Goal: Task Accomplishment & Management: Use online tool/utility

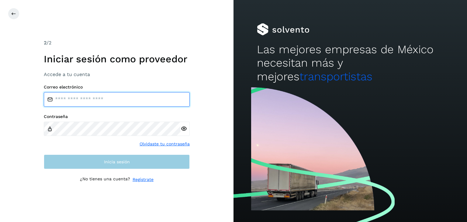
type input "**********"
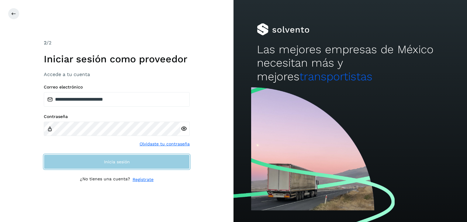
click at [139, 161] on button "Inicia sesión" at bounding box center [117, 161] width 146 height 15
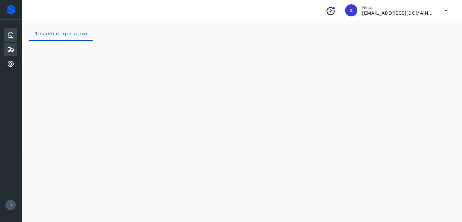
click at [8, 50] on icon at bounding box center [10, 49] width 7 height 7
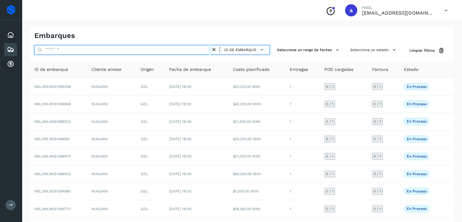
click at [80, 49] on input "text" at bounding box center [122, 50] width 177 height 10
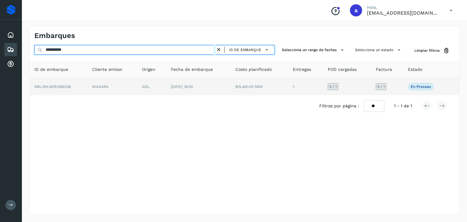
type input "**********"
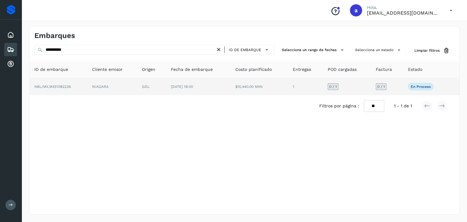
click at [234, 86] on td "$15,440.00 MXN" at bounding box center [259, 86] width 58 height 17
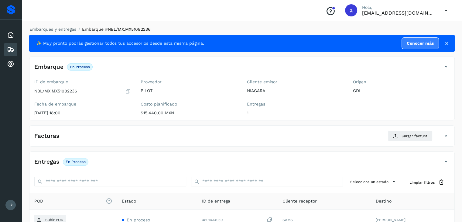
click at [62, 91] on p "NBL/MX.MX51082236" at bounding box center [55, 90] width 43 height 5
copy p "MX51082236"
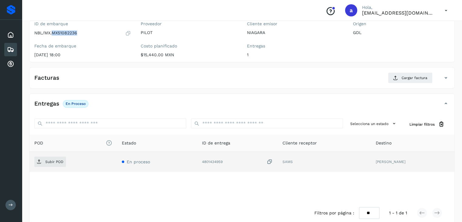
scroll to position [61, 0]
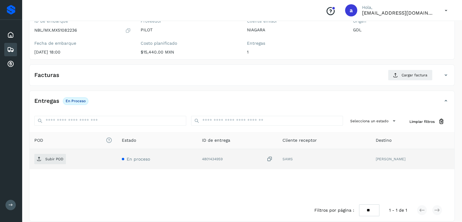
click at [273, 158] on icon at bounding box center [270, 159] width 6 height 6
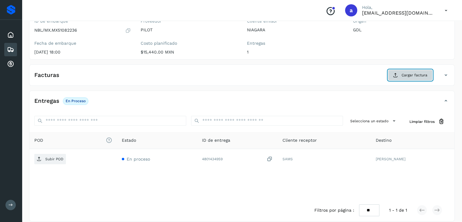
click at [407, 78] on button "Cargar factura" at bounding box center [410, 75] width 45 height 11
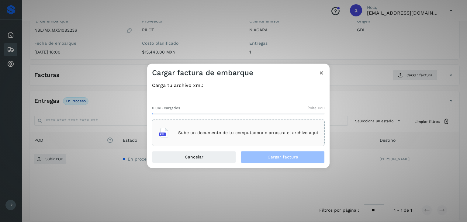
click at [231, 132] on p "Sube un documento de tu computadora o arrastra el archivo aquí" at bounding box center [248, 132] width 140 height 5
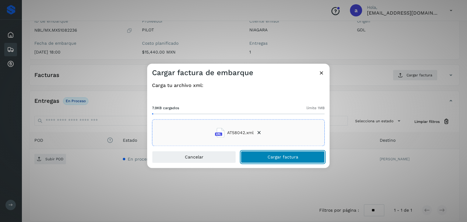
click at [302, 156] on button "Cargar factura" at bounding box center [283, 157] width 84 height 12
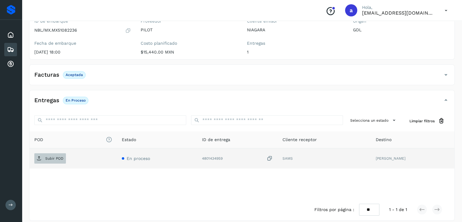
click at [57, 160] on p "Subir POD" at bounding box center [54, 158] width 18 height 4
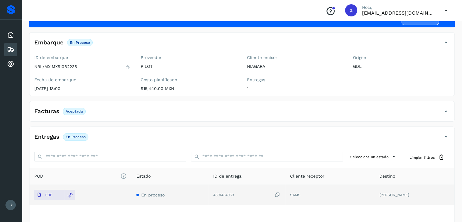
scroll to position [66, 0]
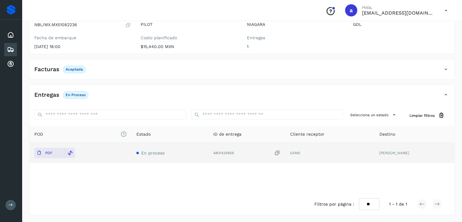
click at [9, 46] on icon at bounding box center [10, 49] width 7 height 7
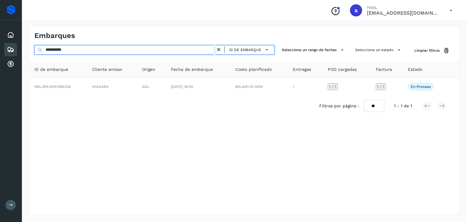
click at [139, 50] on input "**********" at bounding box center [124, 50] width 181 height 10
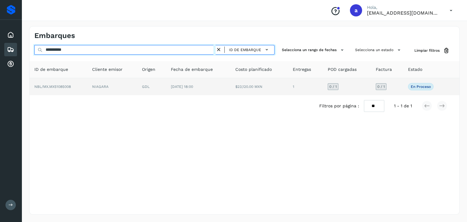
type input "**********"
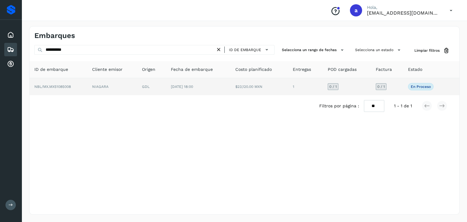
click at [240, 89] on td "$23,120.00 MXN" at bounding box center [259, 86] width 58 height 17
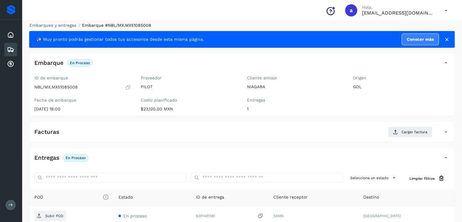
scroll to position [61, 0]
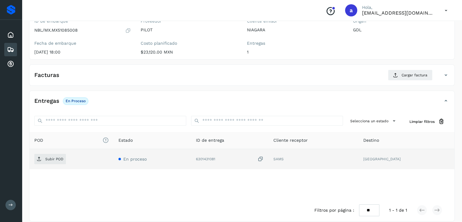
click at [264, 158] on icon at bounding box center [261, 159] width 6 height 6
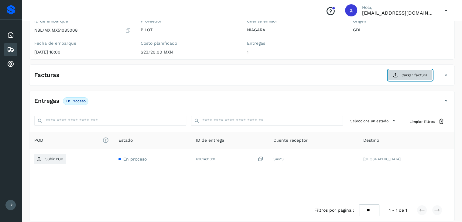
click at [411, 74] on span "Cargar factura" at bounding box center [415, 74] width 26 height 5
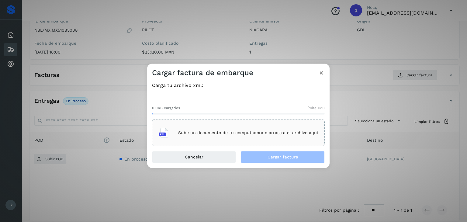
click at [214, 130] on p "Sube un documento de tu computadora o arrastra el archivo aquí" at bounding box center [248, 132] width 140 height 5
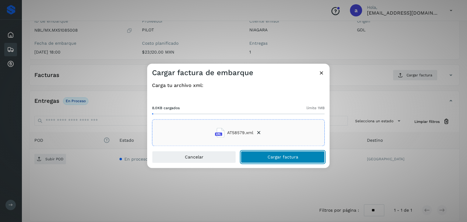
click at [297, 158] on span "Cargar factura" at bounding box center [283, 157] width 31 height 4
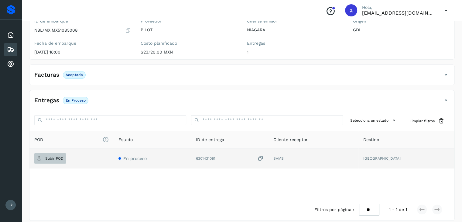
click at [55, 158] on p "Subir POD" at bounding box center [54, 158] width 18 height 4
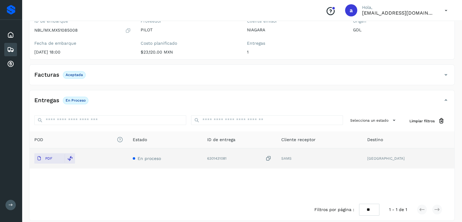
click at [6, 50] on div "Embarques" at bounding box center [10, 49] width 13 height 13
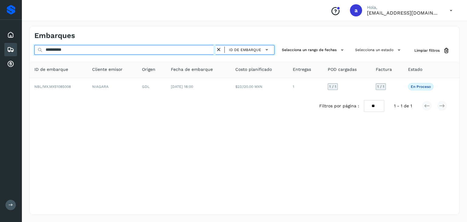
click at [105, 50] on input "**********" at bounding box center [124, 50] width 181 height 10
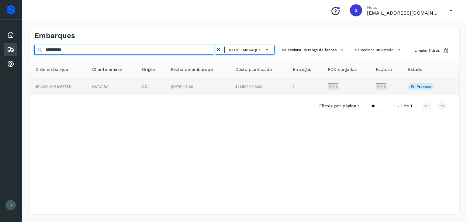
type input "**********"
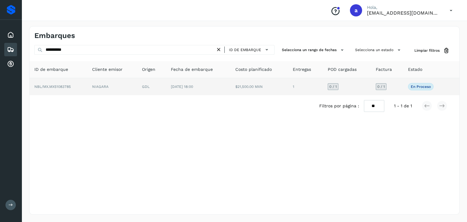
click at [187, 94] on td "[DATE] 18:00" at bounding box center [198, 86] width 64 height 17
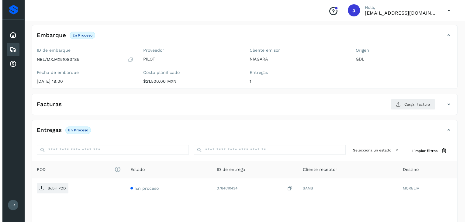
scroll to position [67, 0]
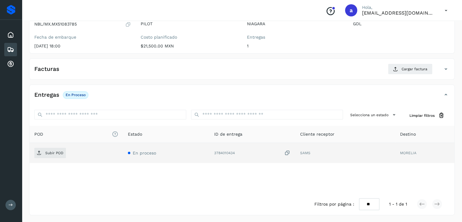
click at [289, 152] on icon at bounding box center [288, 153] width 6 height 6
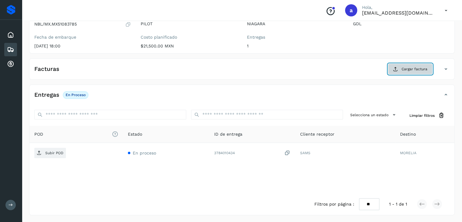
click at [405, 69] on span "Cargar factura" at bounding box center [415, 68] width 26 height 5
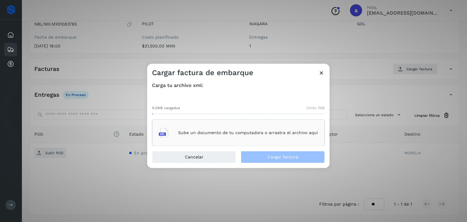
click at [240, 133] on p "Sube un documento de tu computadora o arrastra el archivo aquí" at bounding box center [248, 132] width 140 height 5
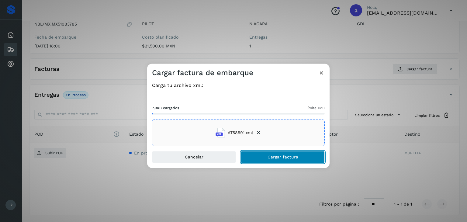
click at [277, 158] on span "Cargar factura" at bounding box center [283, 157] width 31 height 4
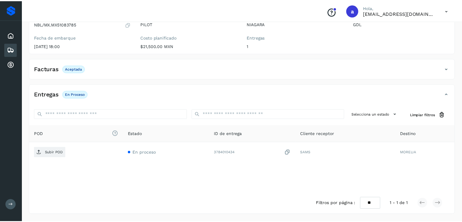
scroll to position [66, 0]
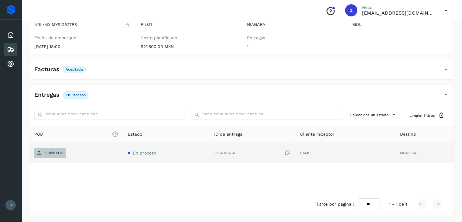
click at [56, 153] on p "Subir POD" at bounding box center [54, 153] width 18 height 4
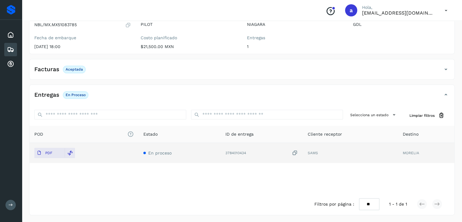
click at [9, 50] on icon at bounding box center [10, 49] width 7 height 7
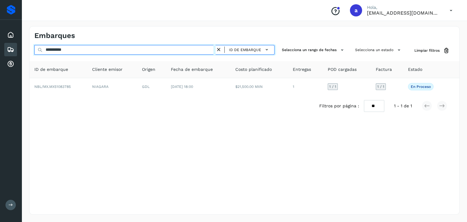
click at [102, 49] on input "**********" at bounding box center [124, 50] width 181 height 10
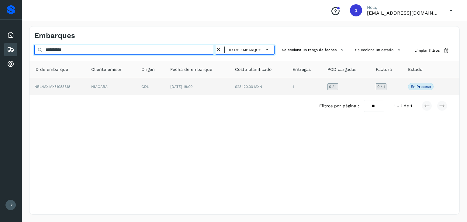
type input "**********"
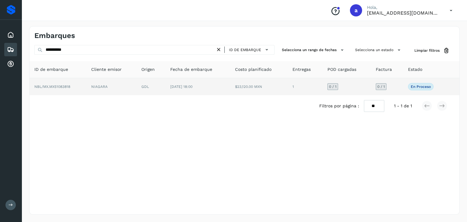
click at [229, 88] on td "[DATE] 18:00" at bounding box center [197, 86] width 64 height 17
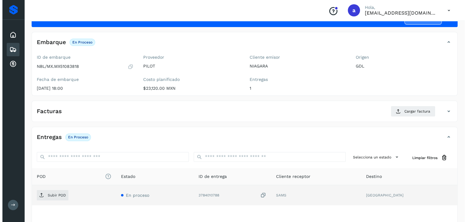
scroll to position [67, 0]
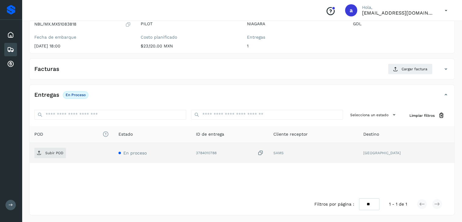
click at [264, 153] on icon at bounding box center [261, 153] width 6 height 6
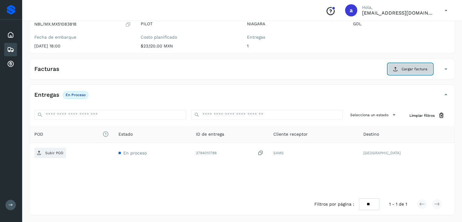
click at [409, 70] on span "Cargar factura" at bounding box center [415, 68] width 26 height 5
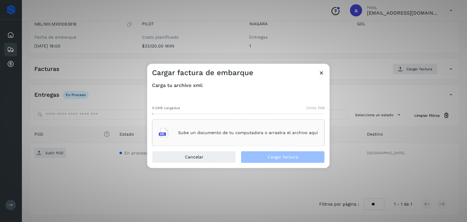
click at [286, 133] on p "Sube un documento de tu computadora o arrastra el archivo aquí" at bounding box center [248, 132] width 140 height 5
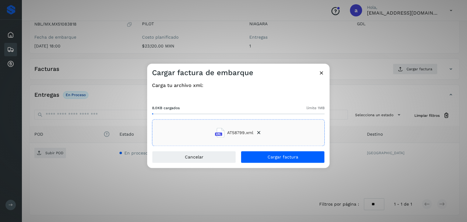
click at [280, 163] on div "Cancelar Cargar factura" at bounding box center [238, 159] width 182 height 17
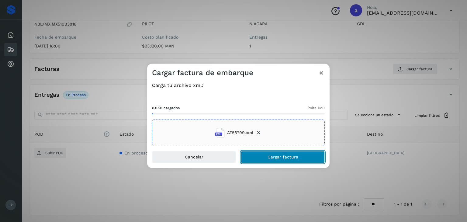
click at [281, 158] on span "Cargar factura" at bounding box center [283, 157] width 31 height 4
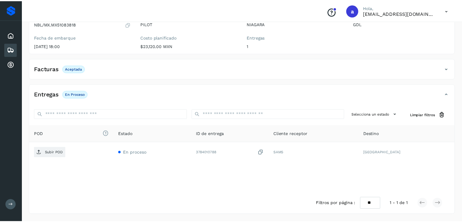
scroll to position [66, 0]
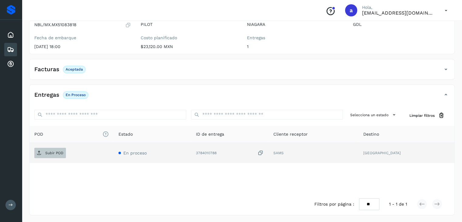
click at [52, 149] on span "Subir POD" at bounding box center [50, 153] width 32 height 10
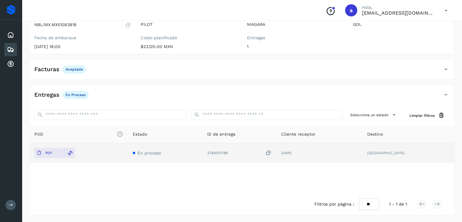
click at [14, 46] on div "Embarques" at bounding box center [10, 49] width 13 height 13
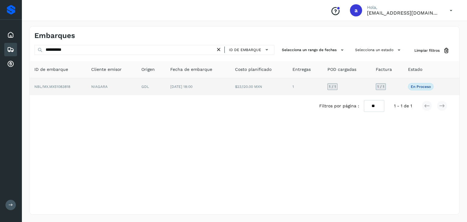
click at [191, 87] on span "[DATE] 18:00" at bounding box center [181, 87] width 22 height 4
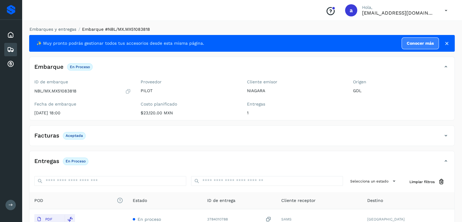
scroll to position [66, 0]
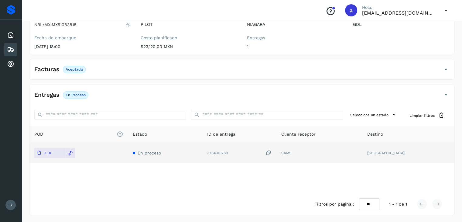
click at [272, 151] on icon at bounding box center [269, 153] width 6 height 6
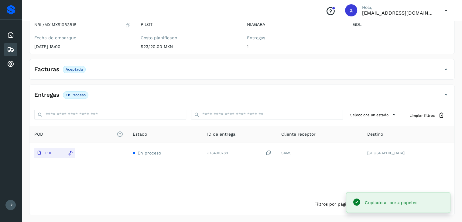
click at [11, 49] on icon at bounding box center [10, 49] width 7 height 7
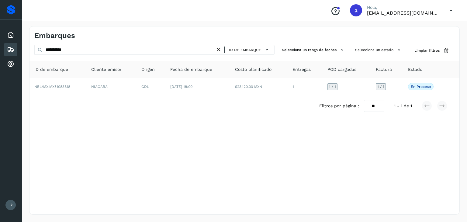
click at [221, 49] on icon at bounding box center [219, 50] width 6 height 6
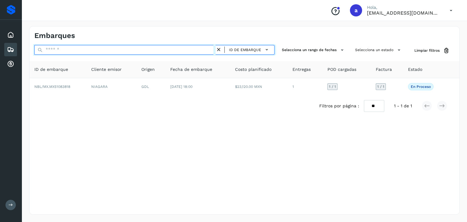
click at [185, 51] on input "text" at bounding box center [124, 50] width 181 height 10
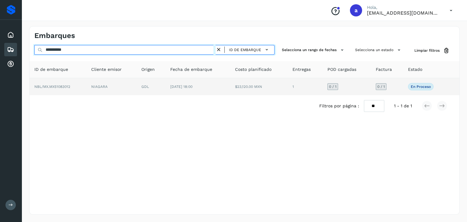
type input "**********"
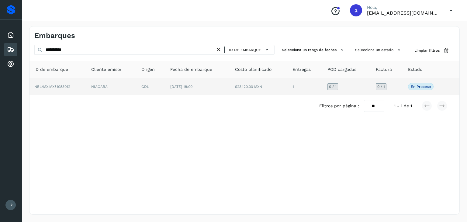
click at [165, 86] on td "GDL" at bounding box center [151, 86] width 29 height 17
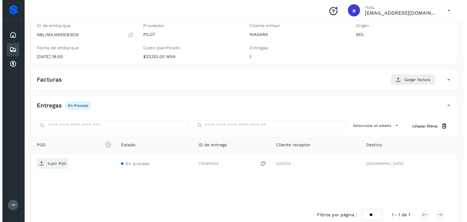
scroll to position [67, 0]
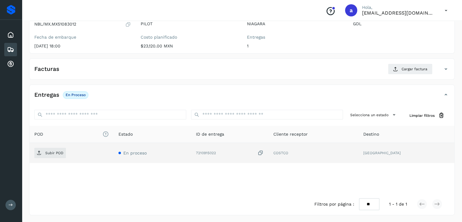
click at [264, 153] on icon at bounding box center [261, 153] width 6 height 6
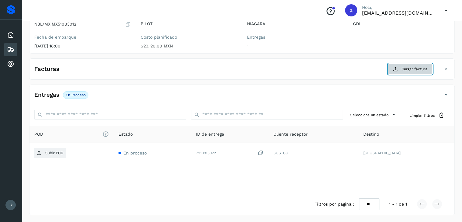
click at [407, 66] on button "Cargar factura" at bounding box center [410, 69] width 45 height 11
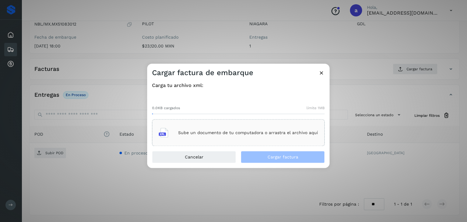
click at [221, 130] on p "Sube un documento de tu computadora o arrastra el archivo aquí" at bounding box center [248, 132] width 140 height 5
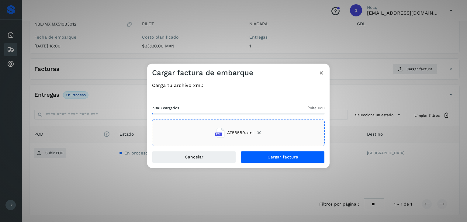
click at [260, 150] on div "Carga tu archivo xml: 7.9KB cargados límite 1MB AT58589.xml" at bounding box center [238, 114] width 182 height 73
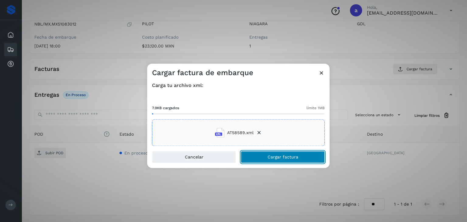
click at [262, 154] on button "Cargar factura" at bounding box center [283, 157] width 84 height 12
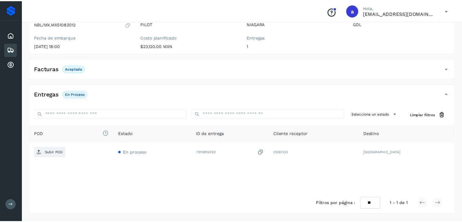
scroll to position [66, 0]
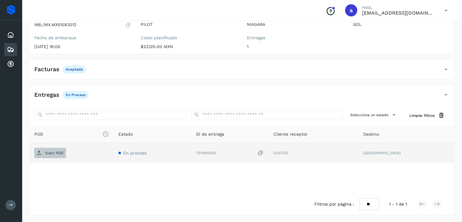
click at [49, 152] on p "Subir POD" at bounding box center [54, 153] width 18 height 4
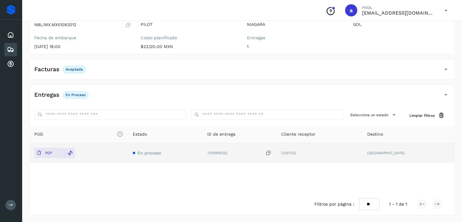
click at [9, 47] on icon at bounding box center [10, 49] width 7 height 7
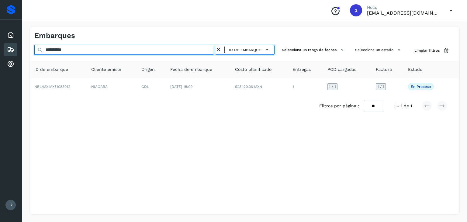
click at [205, 50] on input "**********" at bounding box center [124, 50] width 181 height 10
type input "**********"
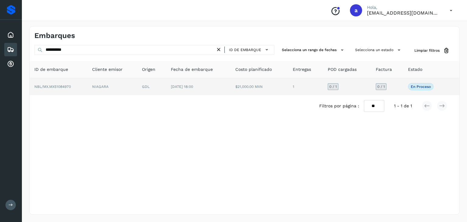
click at [234, 89] on td "$21,000.00 MXN" at bounding box center [259, 86] width 58 height 17
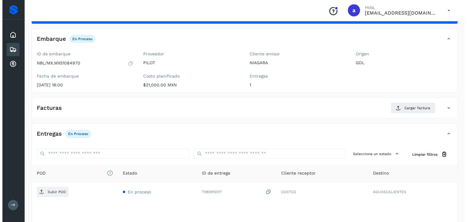
scroll to position [67, 0]
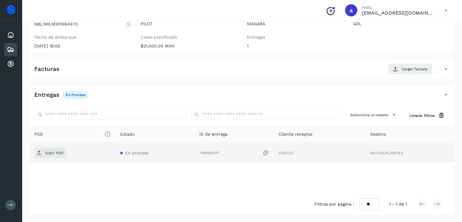
click at [267, 153] on icon at bounding box center [266, 153] width 6 height 6
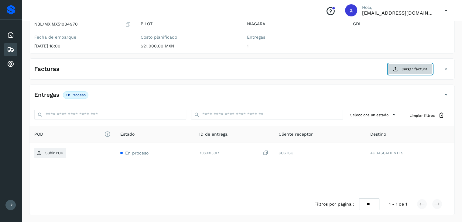
click at [421, 72] on button "Cargar factura" at bounding box center [410, 69] width 45 height 11
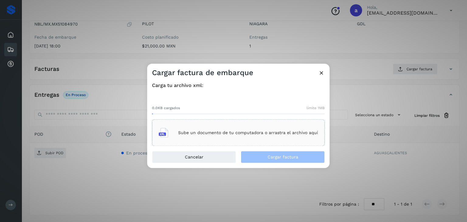
click at [267, 140] on div "Sube un documento de tu computadora o arrastra el archivo aquí" at bounding box center [238, 133] width 159 height 16
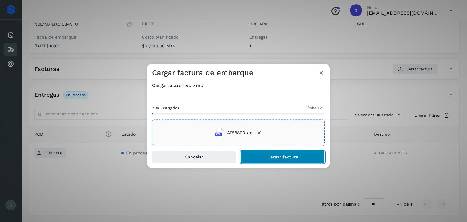
click at [278, 157] on span "Cargar factura" at bounding box center [283, 157] width 31 height 4
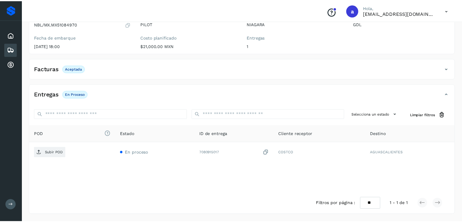
scroll to position [66, 0]
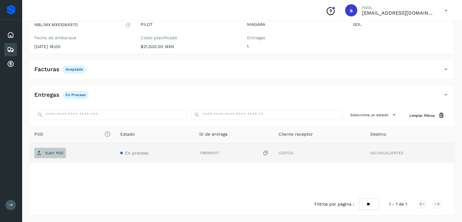
click at [47, 151] on p "Subir POD" at bounding box center [54, 153] width 18 height 4
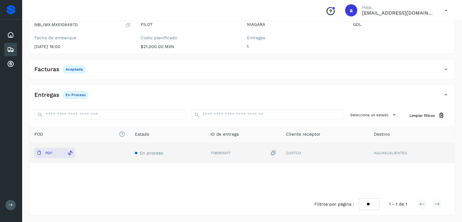
click at [11, 44] on div "Embarques" at bounding box center [10, 49] width 13 height 13
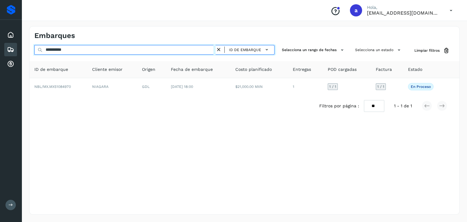
click at [143, 50] on input "**********" at bounding box center [124, 50] width 181 height 10
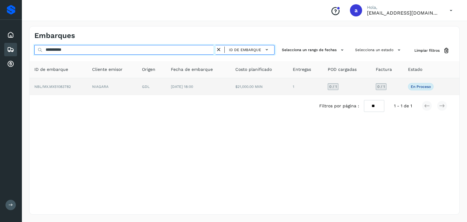
type input "**********"
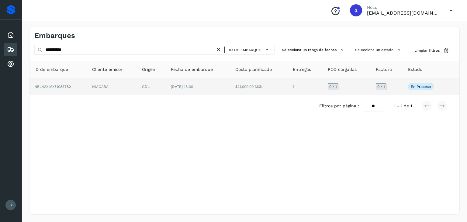
click at [193, 83] on td "[DATE] 18:00" at bounding box center [198, 86] width 64 height 17
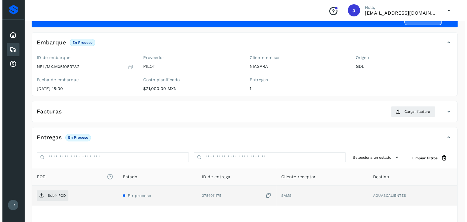
scroll to position [67, 0]
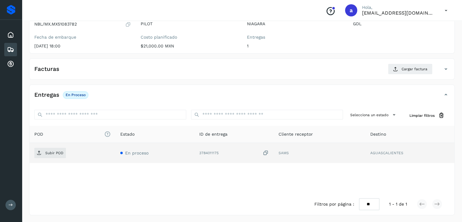
click at [264, 153] on icon at bounding box center [266, 153] width 6 height 6
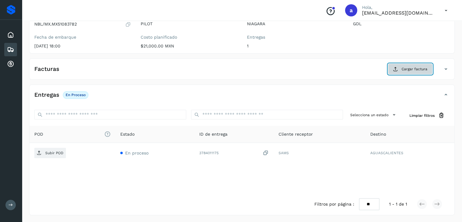
click at [413, 70] on span "Cargar factura" at bounding box center [415, 68] width 26 height 5
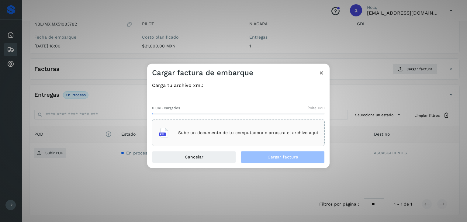
click at [212, 130] on p "Sube un documento de tu computadora o arrastra el archivo aquí" at bounding box center [248, 132] width 140 height 5
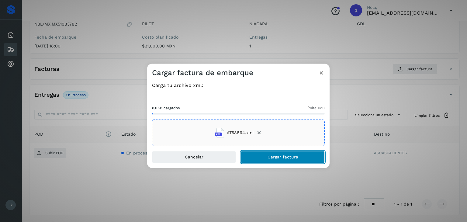
click at [282, 160] on button "Cargar factura" at bounding box center [283, 157] width 84 height 12
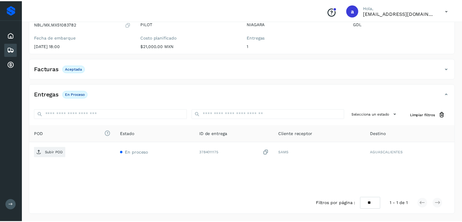
scroll to position [66, 0]
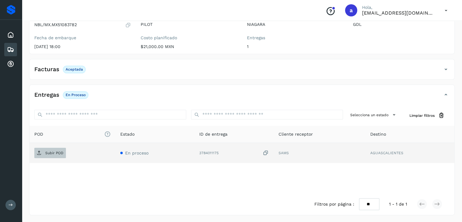
click at [52, 152] on p "Subir POD" at bounding box center [54, 153] width 18 height 4
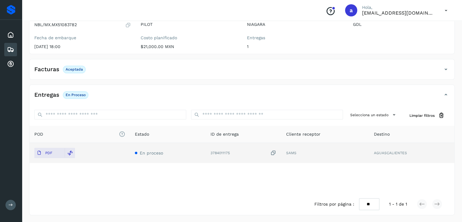
click at [12, 46] on icon at bounding box center [10, 49] width 7 height 7
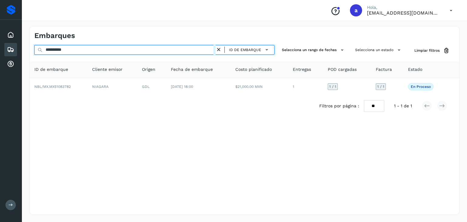
click at [125, 49] on input "**********" at bounding box center [124, 50] width 181 height 10
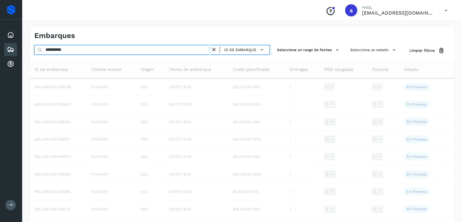
type input "**********"
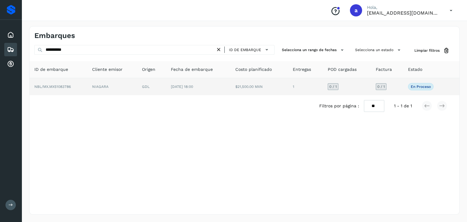
click at [123, 79] on td "NIAGARA" at bounding box center [112, 86] width 50 height 17
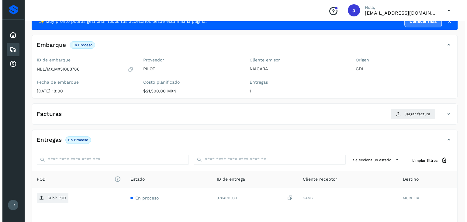
scroll to position [67, 0]
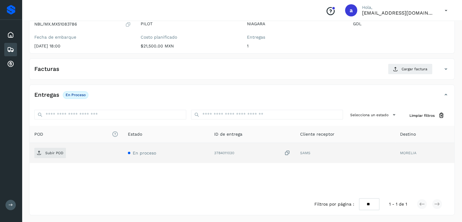
click at [288, 154] on icon at bounding box center [288, 153] width 6 height 6
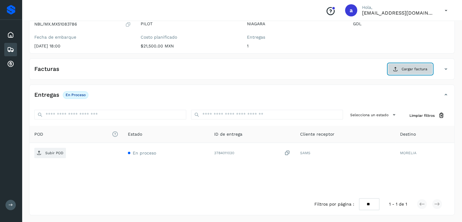
click at [426, 71] on span "Cargar factura" at bounding box center [415, 68] width 26 height 5
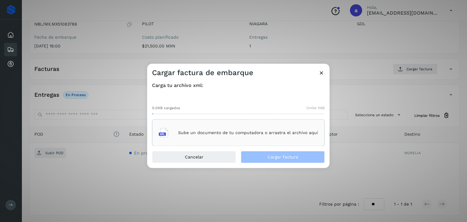
click at [214, 131] on p "Sube un documento de tu computadora o arrastra el archivo aquí" at bounding box center [248, 132] width 140 height 5
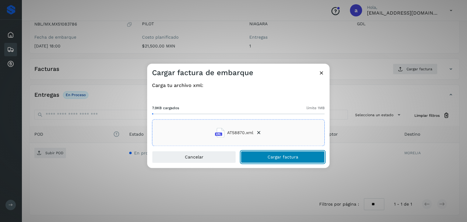
click at [277, 155] on span "Cargar factura" at bounding box center [283, 157] width 31 height 4
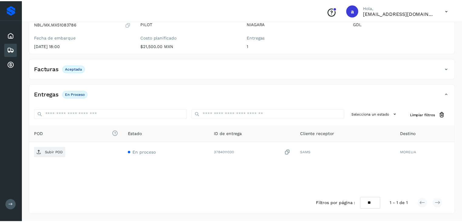
scroll to position [66, 0]
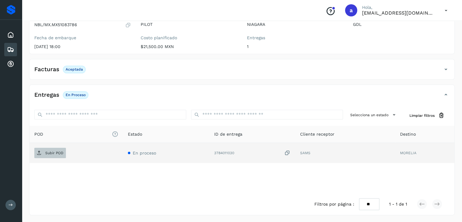
click at [55, 148] on span "Subir POD" at bounding box center [50, 153] width 32 height 10
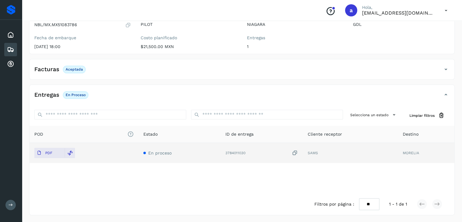
click at [11, 48] on icon at bounding box center [10, 49] width 7 height 7
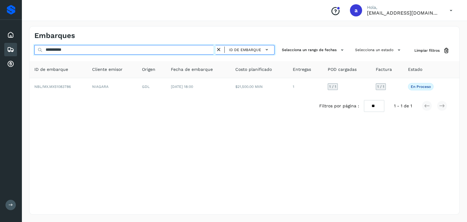
click at [118, 50] on input "**********" at bounding box center [124, 50] width 181 height 10
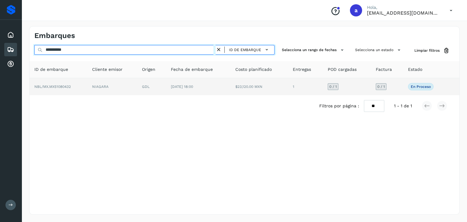
type input "**********"
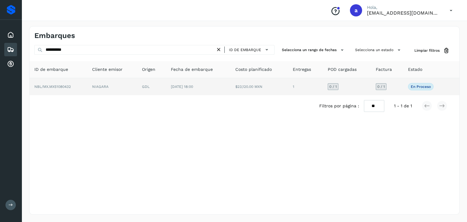
click at [124, 87] on td "NIAGARA" at bounding box center [112, 86] width 50 height 17
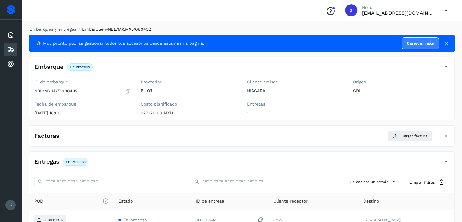
click at [67, 92] on p "NBL/MX.MX51080432" at bounding box center [55, 90] width 43 height 5
copy p "MX51080432"
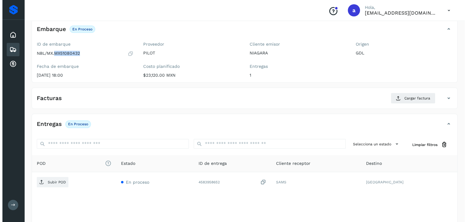
scroll to position [67, 0]
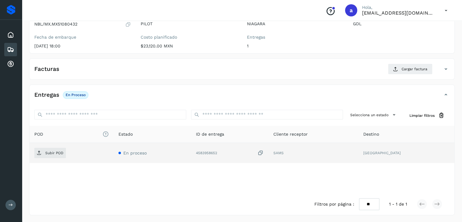
click at [264, 152] on icon at bounding box center [261, 153] width 6 height 6
click at [55, 154] on p "Subir POD" at bounding box center [54, 153] width 18 height 4
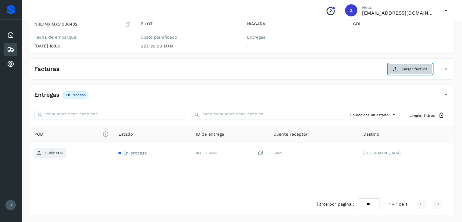
click at [409, 69] on span "Cargar factura" at bounding box center [415, 68] width 26 height 5
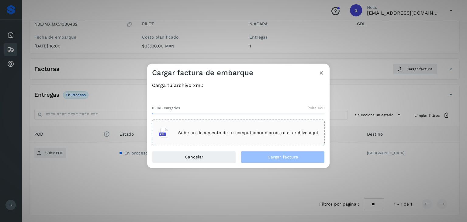
click at [213, 137] on div "Sube un documento de tu computadora o arrastra el archivo aquí" at bounding box center [238, 133] width 159 height 16
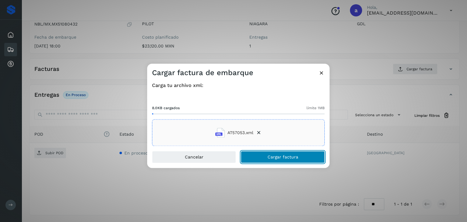
click at [274, 155] on span "Cargar factura" at bounding box center [283, 157] width 31 height 4
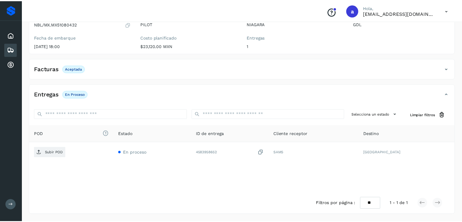
scroll to position [66, 0]
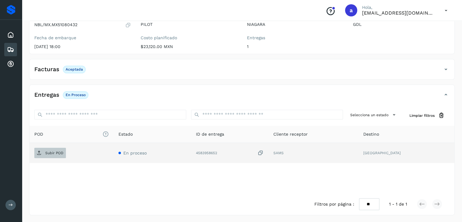
click at [54, 153] on p "Subir POD" at bounding box center [54, 153] width 18 height 4
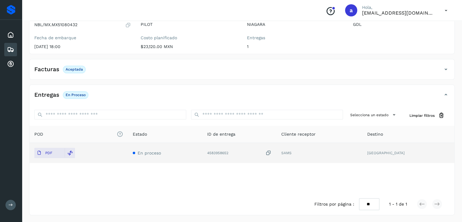
click at [13, 48] on icon at bounding box center [10, 49] width 7 height 7
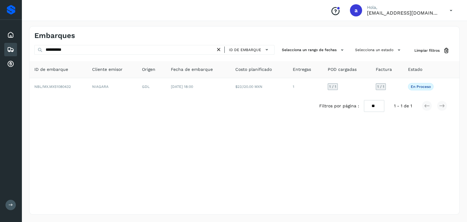
click at [220, 49] on icon at bounding box center [219, 50] width 6 height 6
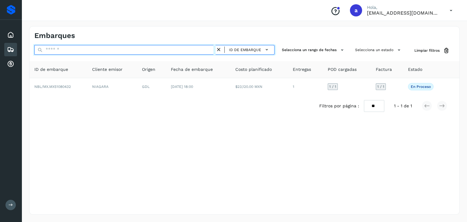
click at [176, 51] on input "text" at bounding box center [124, 50] width 181 height 10
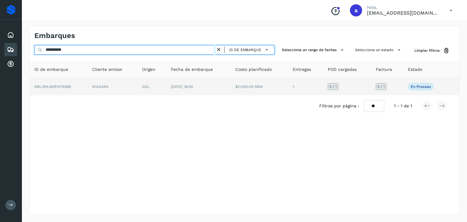
type input "**********"
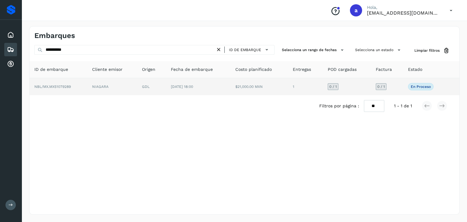
click at [147, 87] on td "GDL" at bounding box center [151, 86] width 29 height 17
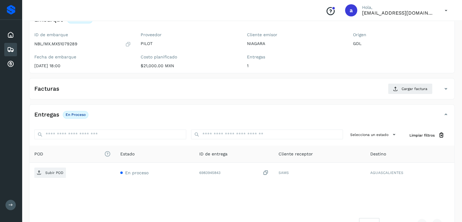
scroll to position [61, 0]
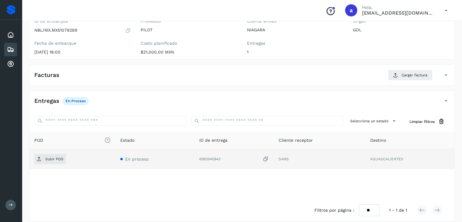
click at [269, 158] on icon at bounding box center [266, 159] width 6 height 6
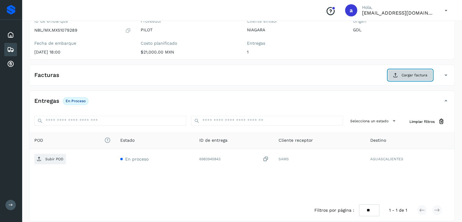
click at [401, 75] on button "Cargar factura" at bounding box center [410, 75] width 45 height 11
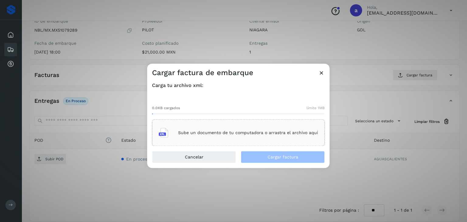
click at [230, 131] on p "Sube un documento de tu computadora o arrastra el archivo aquí" at bounding box center [248, 132] width 140 height 5
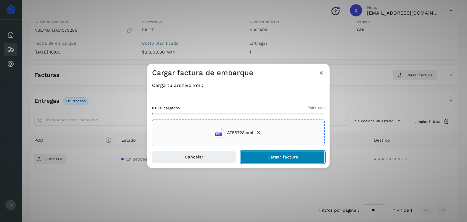
click at [274, 157] on span "Cargar factura" at bounding box center [283, 157] width 31 height 4
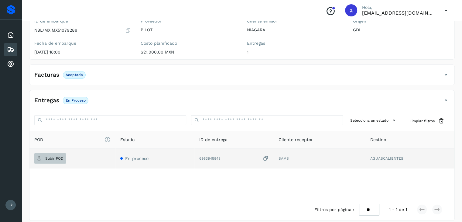
click at [51, 158] on p "Subir POD" at bounding box center [54, 158] width 18 height 4
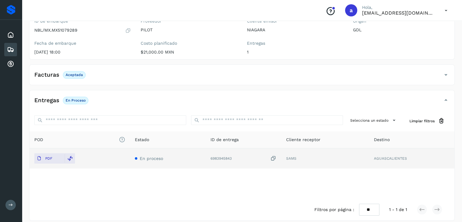
click at [11, 50] on icon at bounding box center [10, 49] width 7 height 7
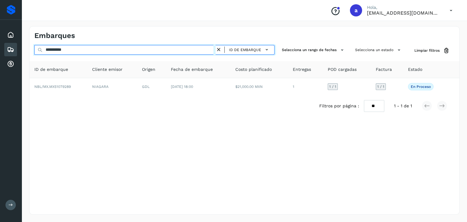
click at [152, 50] on input "**********" at bounding box center [124, 50] width 181 height 10
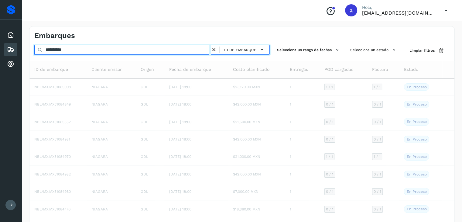
type input "**********"
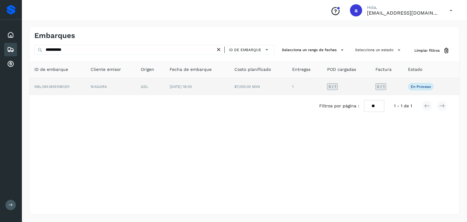
click at [85, 93] on td "NBL/MX.MX51081301" at bounding box center [57, 86] width 56 height 17
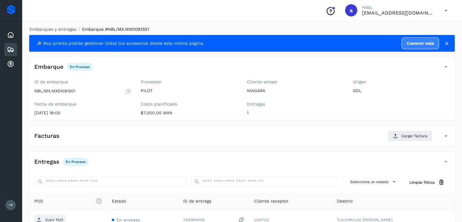
scroll to position [61, 0]
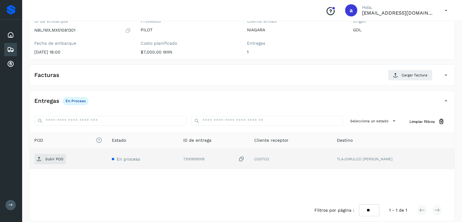
click at [245, 159] on icon at bounding box center [242, 159] width 6 height 6
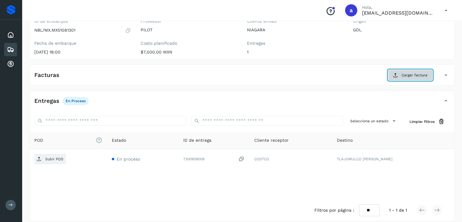
click at [397, 74] on icon at bounding box center [395, 75] width 5 height 5
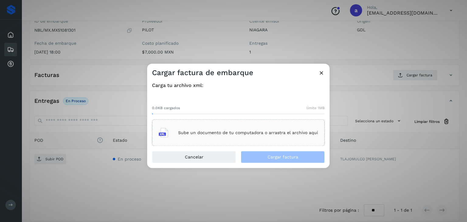
click at [224, 131] on p "Sube un documento de tu computadora o arrastra el archivo aquí" at bounding box center [248, 132] width 140 height 5
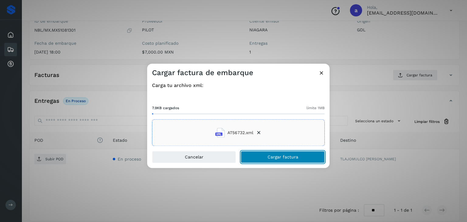
click at [266, 154] on button "Cargar factura" at bounding box center [283, 157] width 84 height 12
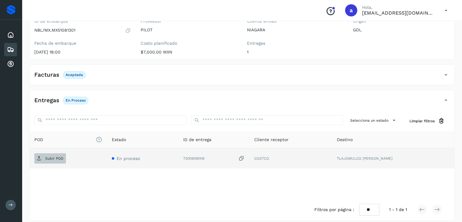
click at [48, 157] on p "Subir POD" at bounding box center [54, 158] width 18 height 4
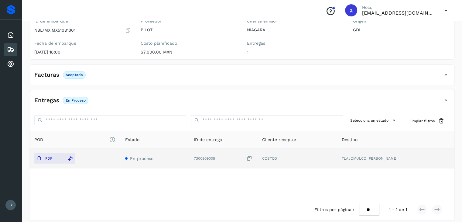
click at [11, 46] on icon at bounding box center [10, 49] width 7 height 7
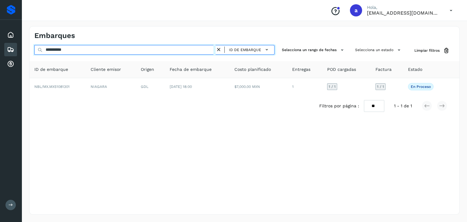
click at [163, 48] on input "**********" at bounding box center [124, 50] width 181 height 10
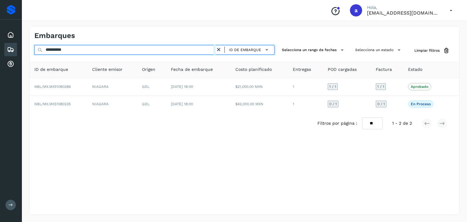
type input "**********"
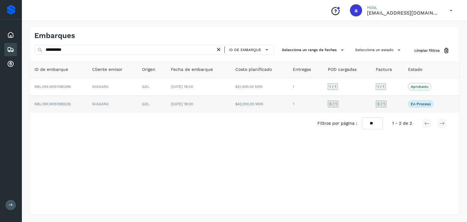
click at [256, 99] on td "$42,000.00 MXN" at bounding box center [259, 103] width 58 height 17
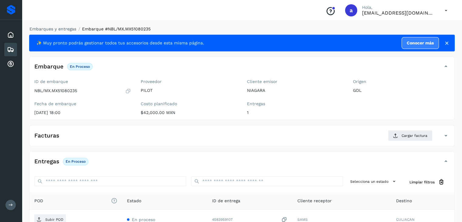
scroll to position [61, 0]
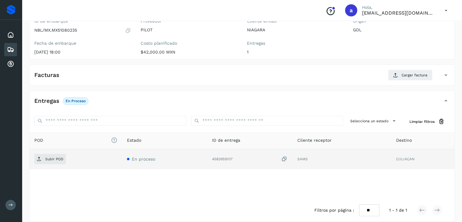
click at [283, 157] on icon at bounding box center [285, 159] width 6 height 6
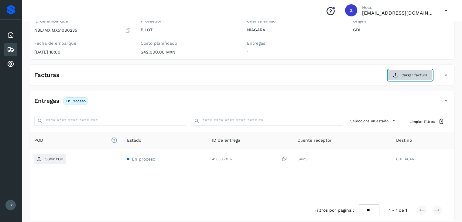
click at [411, 73] on span "Cargar factura" at bounding box center [415, 74] width 26 height 5
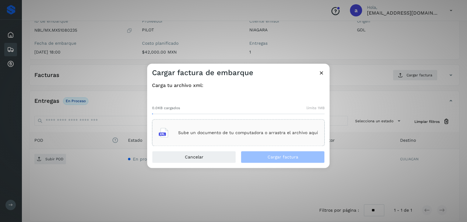
click at [216, 136] on div "Sube un documento de tu computadora o arrastra el archivo aquí" at bounding box center [238, 133] width 159 height 16
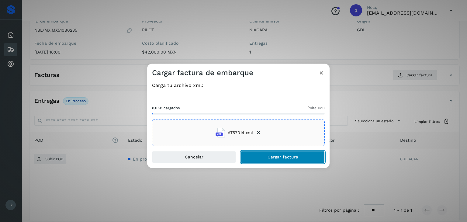
click at [275, 157] on span "Cargar factura" at bounding box center [283, 157] width 31 height 4
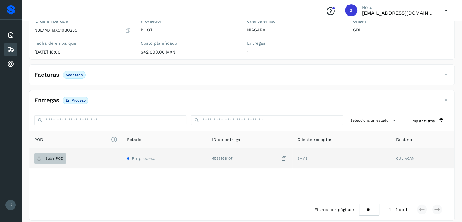
click at [54, 156] on p "Subir POD" at bounding box center [54, 158] width 18 height 4
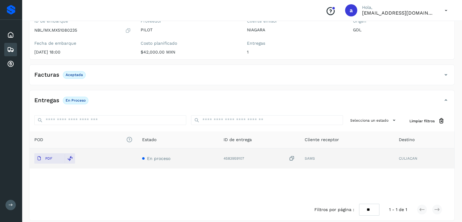
click at [10, 49] on icon at bounding box center [10, 49] width 7 height 7
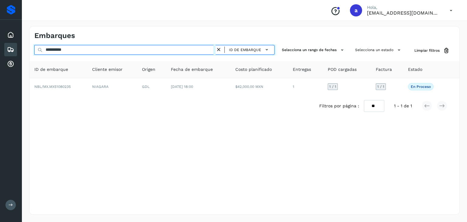
click at [186, 51] on input "**********" at bounding box center [124, 50] width 181 height 10
type input "**********"
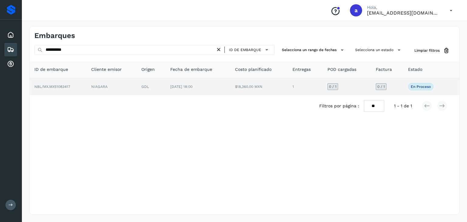
click at [171, 84] on td "[DATE] 18:00" at bounding box center [197, 86] width 64 height 17
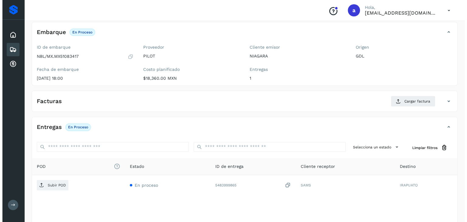
scroll to position [67, 0]
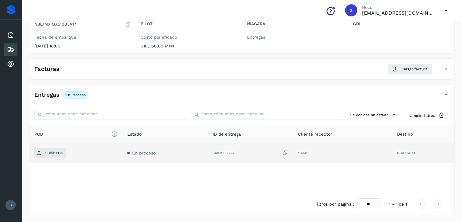
click at [288, 151] on icon at bounding box center [285, 153] width 6 height 6
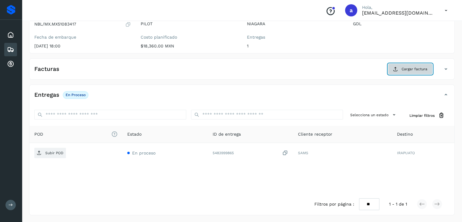
click at [408, 70] on span "Cargar factura" at bounding box center [415, 68] width 26 height 5
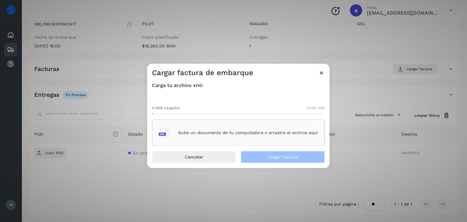
click at [241, 131] on p "Sube un documento de tu computadora o arrastra el archivo aquí" at bounding box center [248, 132] width 140 height 5
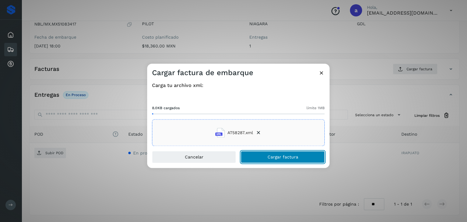
click at [292, 155] on span "Cargar factura" at bounding box center [283, 157] width 31 height 4
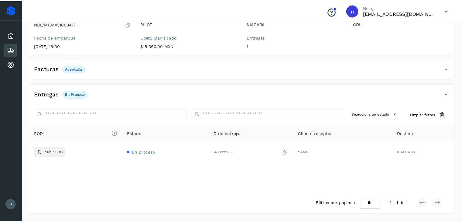
scroll to position [66, 0]
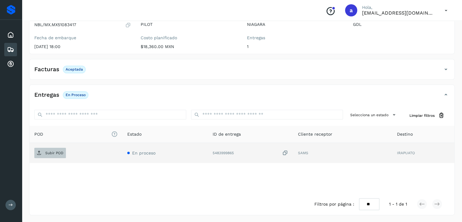
click at [58, 153] on p "Subir POD" at bounding box center [54, 153] width 18 height 4
click at [52, 151] on p "Subir POD" at bounding box center [54, 153] width 18 height 4
click at [169, 150] on td "En proceso" at bounding box center [165, 153] width 85 height 20
click at [53, 152] on p "Subir POD" at bounding box center [54, 153] width 18 height 4
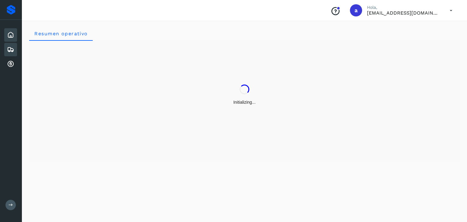
click at [11, 49] on icon at bounding box center [10, 49] width 7 height 7
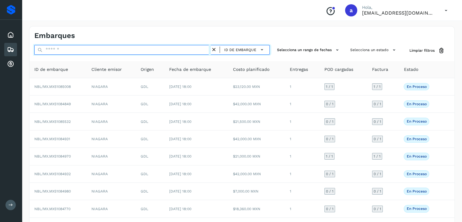
click at [65, 49] on input "text" at bounding box center [122, 50] width 177 height 10
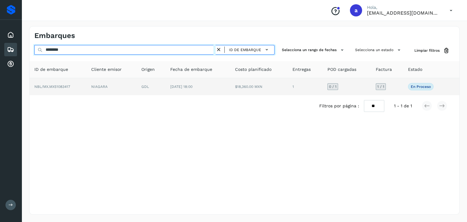
type input "********"
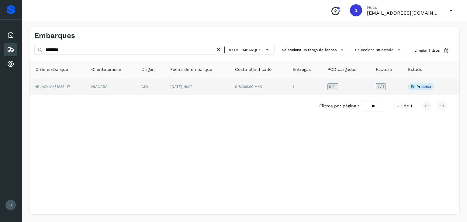
click at [154, 88] on td "GDL" at bounding box center [151, 86] width 29 height 17
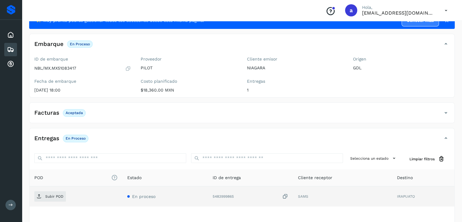
scroll to position [61, 0]
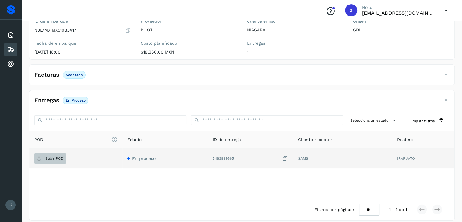
click at [58, 160] on span "Subir POD" at bounding box center [50, 159] width 32 height 10
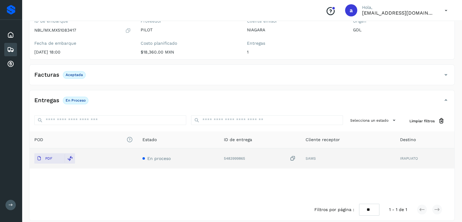
click at [12, 51] on icon at bounding box center [10, 49] width 7 height 7
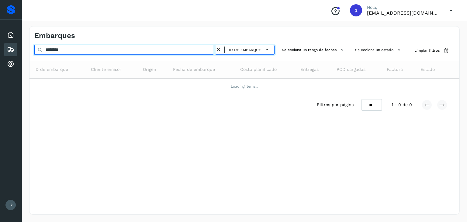
click at [99, 50] on input "********" at bounding box center [124, 50] width 181 height 10
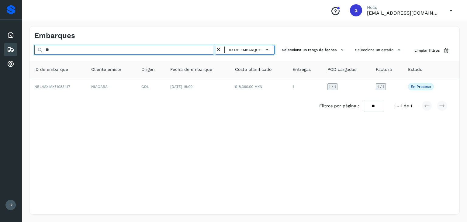
type input "*"
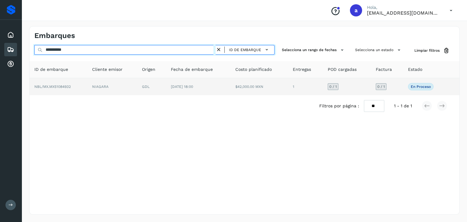
type input "**********"
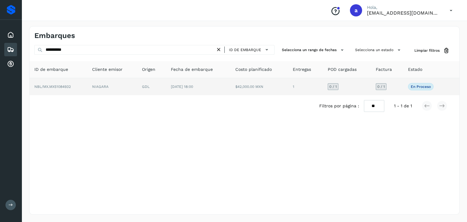
click at [125, 84] on td "NIAGARA" at bounding box center [112, 86] width 50 height 17
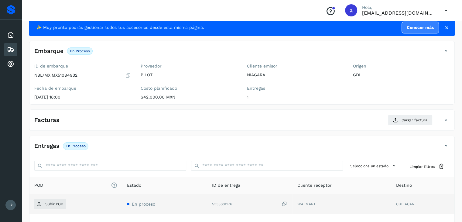
scroll to position [30, 0]
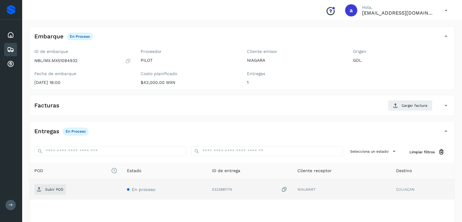
click at [285, 186] on icon at bounding box center [285, 189] width 6 height 6
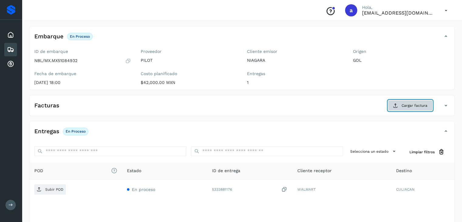
click at [411, 101] on button "Cargar factura" at bounding box center [410, 105] width 45 height 11
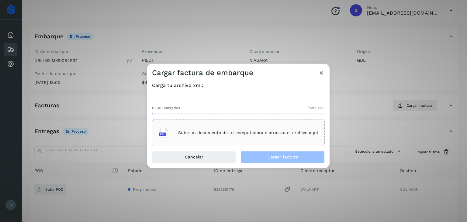
click at [229, 137] on div "Sube un documento de tu computadora o arrastra el archivo aquí" at bounding box center [238, 133] width 159 height 16
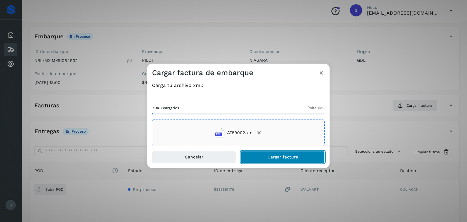
click at [293, 159] on button "Cargar factura" at bounding box center [283, 157] width 84 height 12
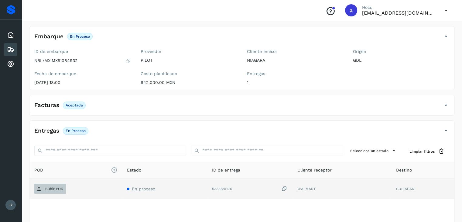
click at [63, 185] on span "Subir POD" at bounding box center [50, 189] width 32 height 10
click at [10, 51] on icon at bounding box center [10, 49] width 7 height 7
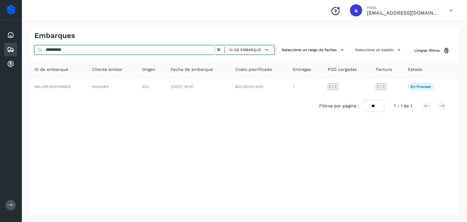
click at [173, 52] on input "**********" at bounding box center [124, 50] width 181 height 10
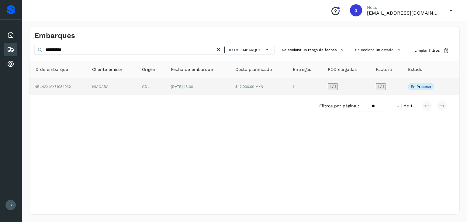
click at [226, 84] on td "[DATE] 18:00" at bounding box center [198, 86] width 64 height 17
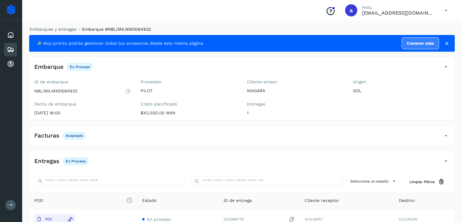
click at [15, 50] on div "Embarques" at bounding box center [10, 49] width 13 height 13
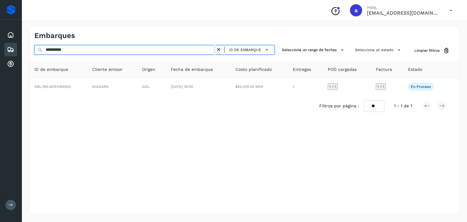
click at [157, 52] on input "**********" at bounding box center [124, 50] width 181 height 10
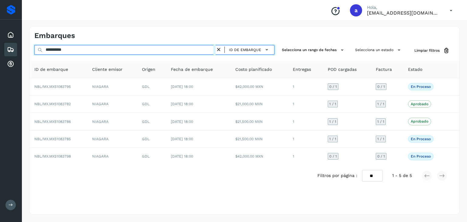
type input "**********"
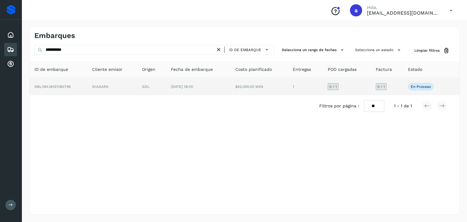
click at [162, 88] on td "GDL" at bounding box center [151, 86] width 29 height 17
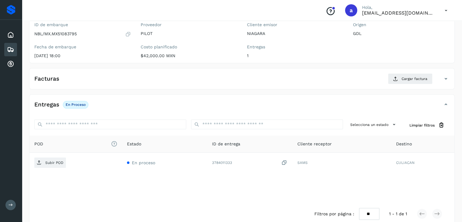
scroll to position [61, 0]
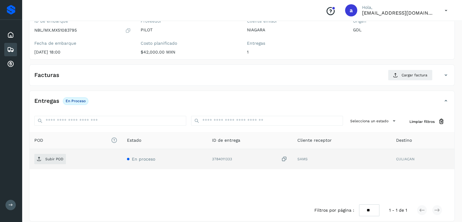
click at [288, 157] on icon at bounding box center [285, 159] width 6 height 6
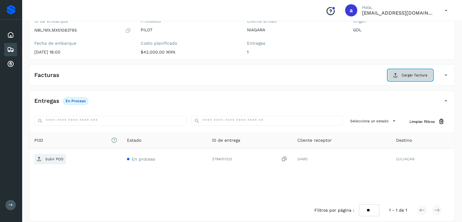
click at [408, 75] on span "Cargar factura" at bounding box center [415, 74] width 26 height 5
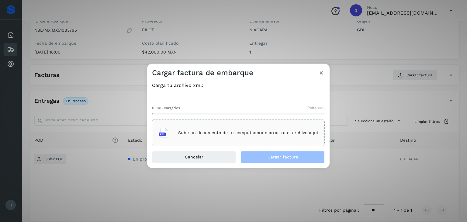
click at [256, 129] on div "Sube un documento de tu computadora o arrastra el archivo aquí" at bounding box center [238, 133] width 159 height 16
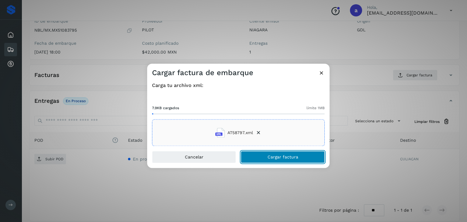
click at [288, 155] on span "Cargar factura" at bounding box center [283, 157] width 31 height 4
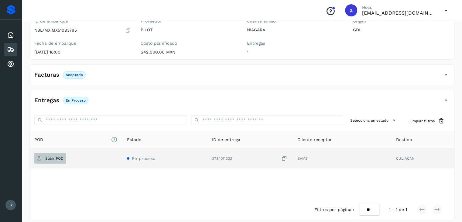
click at [46, 157] on p "Subir POD" at bounding box center [54, 158] width 18 height 4
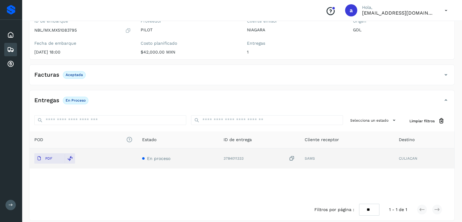
click at [8, 46] on icon at bounding box center [10, 49] width 7 height 7
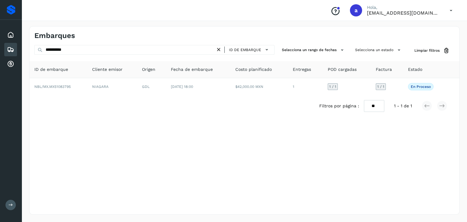
click at [219, 50] on icon at bounding box center [219, 50] width 6 height 6
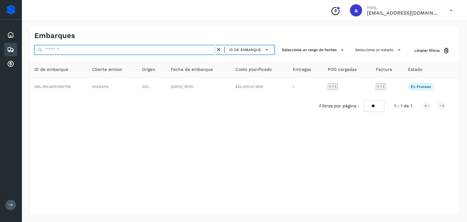
click at [202, 51] on input "text" at bounding box center [124, 50] width 181 height 10
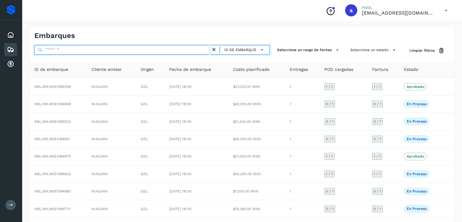
paste input "**********"
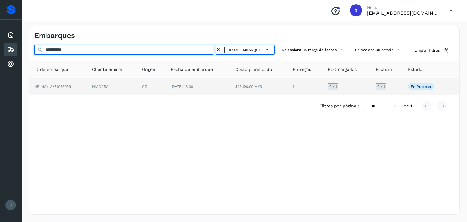
type input "**********"
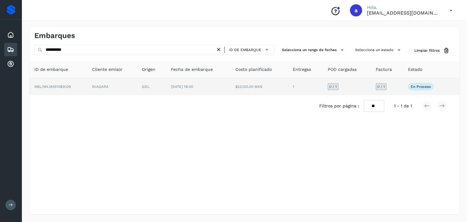
click at [144, 84] on td "GDL" at bounding box center [151, 86] width 29 height 17
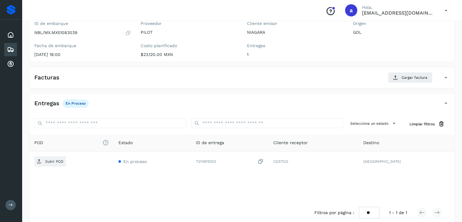
scroll to position [61, 0]
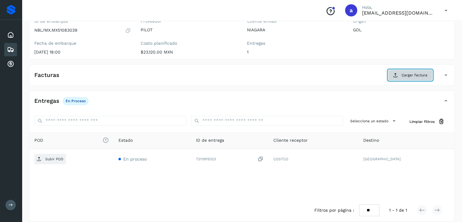
click at [411, 74] on span "Cargar factura" at bounding box center [415, 74] width 26 height 5
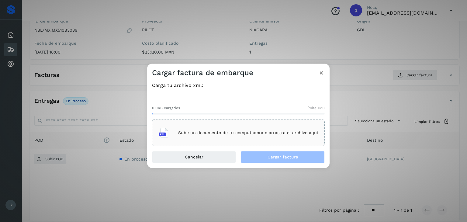
click at [239, 128] on div "Sube un documento de tu computadora o arrastra el archivo aquí" at bounding box center [238, 133] width 159 height 16
click at [241, 135] on div "Sube un documento de tu computadora o arrastra el archivo aquí" at bounding box center [238, 133] width 159 height 16
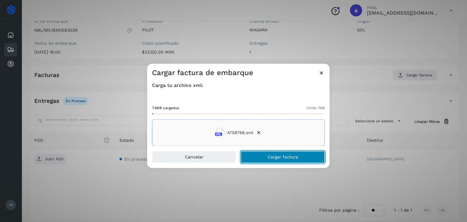
click at [284, 160] on button "Cargar factura" at bounding box center [283, 157] width 84 height 12
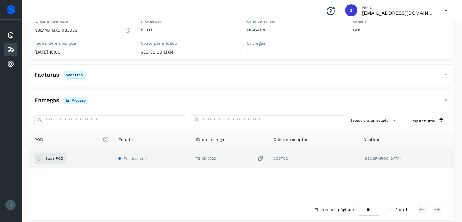
click at [264, 157] on icon at bounding box center [261, 158] width 6 height 6
click at [39, 161] on span "Subir POD" at bounding box center [50, 159] width 32 height 10
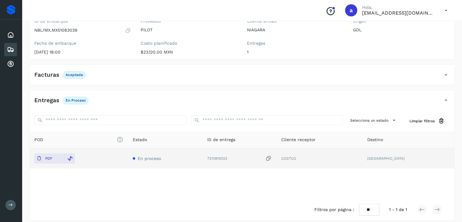
click at [6, 51] on div "Embarques" at bounding box center [10, 49] width 13 height 13
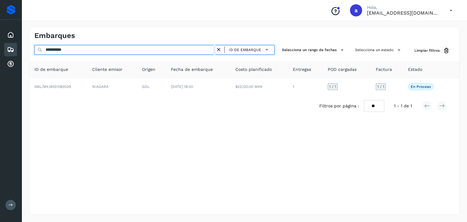
click at [145, 49] on input "**********" at bounding box center [124, 50] width 181 height 10
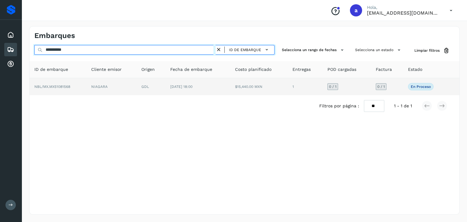
type input "**********"
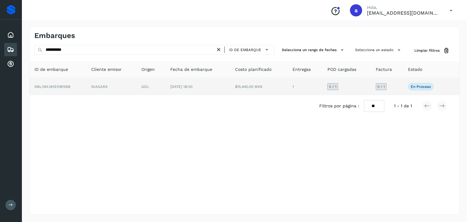
click at [227, 85] on td "18/sep/2025 18:00" at bounding box center [197, 86] width 64 height 17
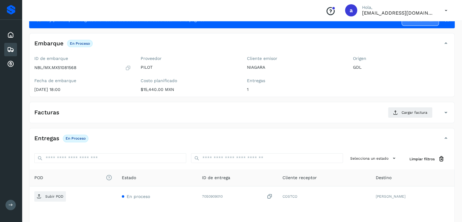
scroll to position [61, 0]
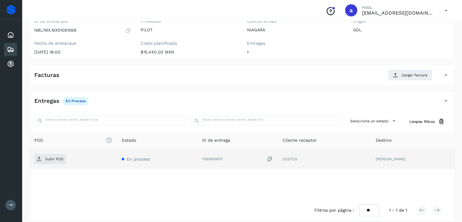
click at [273, 157] on icon at bounding box center [270, 159] width 6 height 6
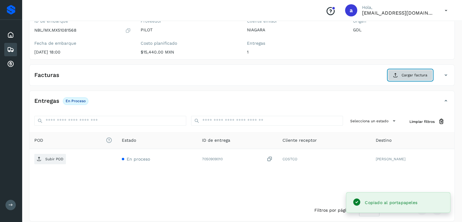
click at [409, 70] on button "Cargar factura" at bounding box center [410, 75] width 45 height 11
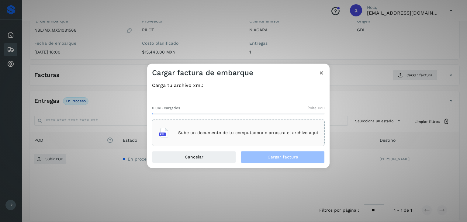
click at [241, 133] on p "Sube un documento de tu computadora o arrastra el archivo aquí" at bounding box center [248, 132] width 140 height 5
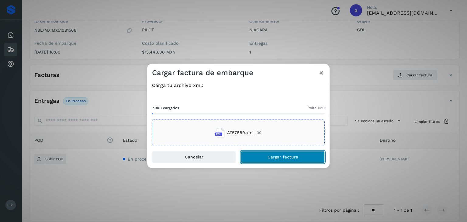
click at [297, 159] on button "Cargar factura" at bounding box center [283, 157] width 84 height 12
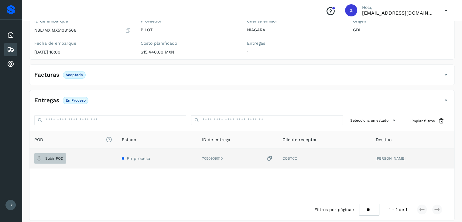
click at [51, 159] on p "Subir POD" at bounding box center [54, 158] width 18 height 4
